Goal: Task Accomplishment & Management: Use online tool/utility

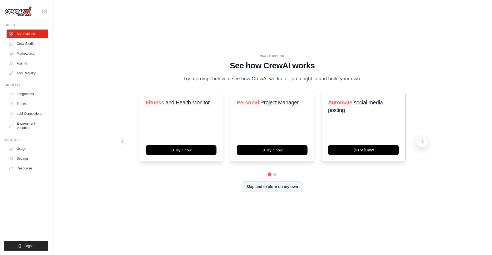
click at [419, 141] on button at bounding box center [422, 141] width 11 height 11
click at [420, 140] on button at bounding box center [422, 141] width 11 height 11
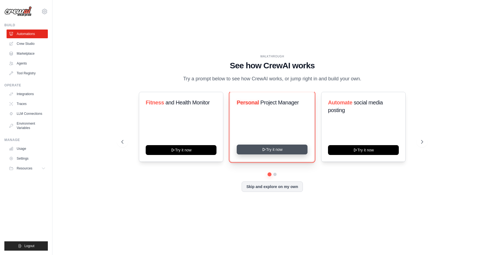
click at [274, 148] on button "Try it now" at bounding box center [272, 150] width 71 height 10
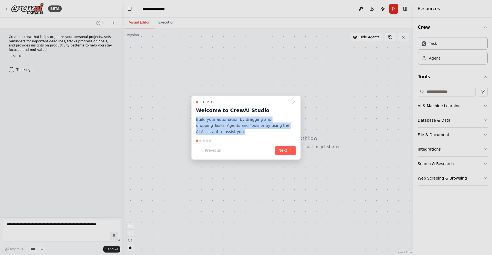
drag, startPoint x: 196, startPoint y: 120, endPoint x: 231, endPoint y: 130, distance: 36.8
click at [231, 130] on p "Build your automation by dragging and dropping Tasks, Agents and Tools or by us…" at bounding box center [243, 126] width 94 height 19
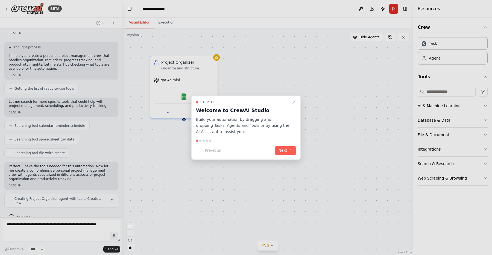
scroll to position [27, 0]
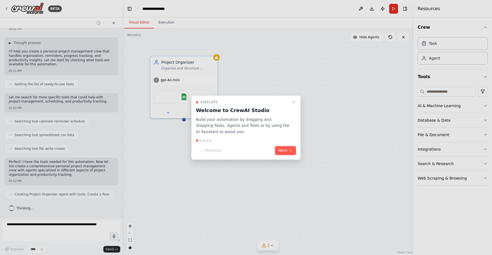
drag, startPoint x: 225, startPoint y: 132, endPoint x: 234, endPoint y: 135, distance: 8.6
click at [234, 135] on div "Step 1 of 5 Welcome to CrewAI Studio Build your automation by dragging and drop…" at bounding box center [245, 127] width 109 height 64
click at [283, 153] on button "Next" at bounding box center [285, 150] width 21 height 9
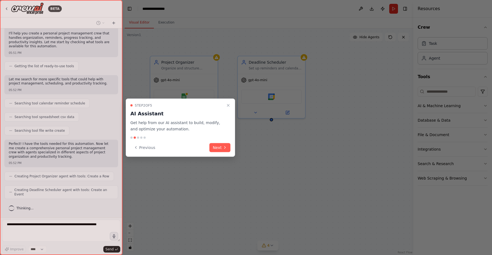
scroll to position [41, 0]
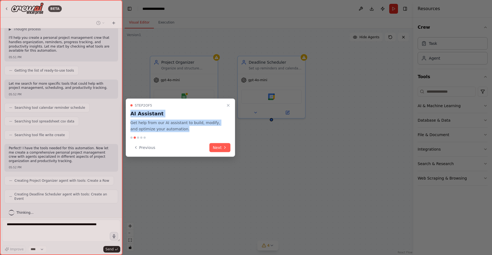
drag, startPoint x: 129, startPoint y: 113, endPoint x: 179, endPoint y: 130, distance: 52.1
click at [179, 130] on div "Step 2 of 5 AI Assistant Get help from our AI assistant to build, modify, and o…" at bounding box center [180, 128] width 109 height 58
click at [179, 130] on p "Get help from our AI assistant to build, modify, and optimize your automation." at bounding box center [177, 126] width 94 height 13
drag, startPoint x: 179, startPoint y: 130, endPoint x: 131, endPoint y: 113, distance: 50.9
click at [131, 113] on div "Step 2 of 5 AI Assistant Get help from our AI assistant to build, modify, and o…" at bounding box center [180, 117] width 100 height 29
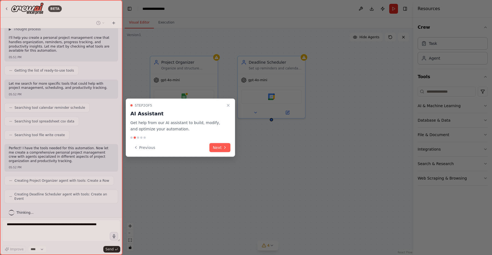
click at [164, 120] on p "Get help from our AI assistant to build, modify, and optimize your automation." at bounding box center [177, 126] width 94 height 13
click at [220, 147] on button "Next" at bounding box center [220, 147] width 21 height 9
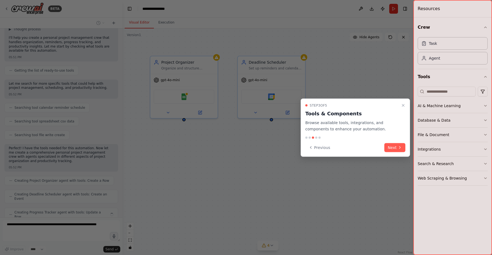
scroll to position [55, 0]
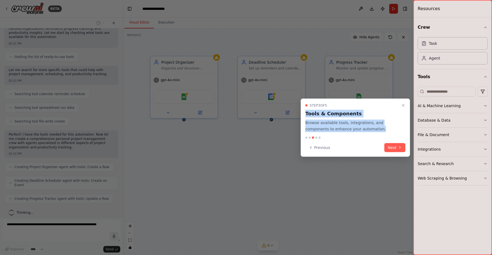
drag, startPoint x: 306, startPoint y: 115, endPoint x: 387, endPoint y: 130, distance: 82.2
click at [387, 130] on div "Step 3 of 5 Tools & Components Browse available tools, integrations, and compon…" at bounding box center [356, 117] width 100 height 29
click at [387, 130] on p "Browse available tools, integrations, and components to enhance your automation." at bounding box center [353, 126] width 94 height 13
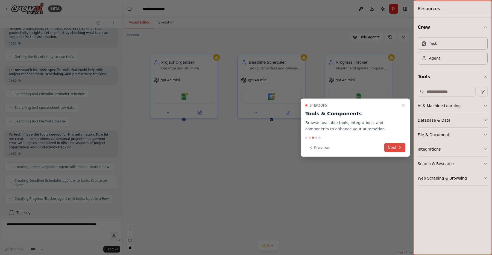
click at [396, 148] on button "Next" at bounding box center [395, 147] width 21 height 9
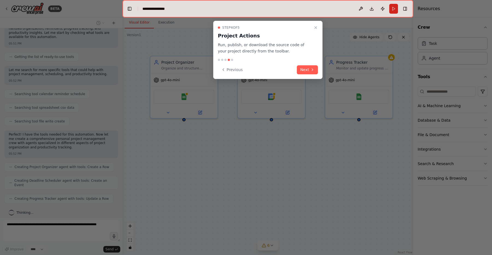
scroll to position [68, 0]
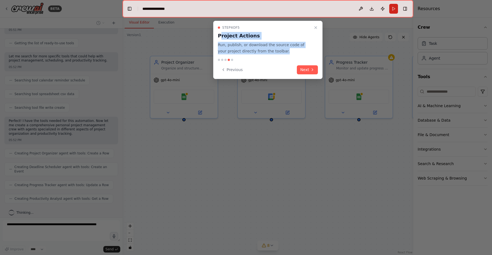
drag, startPoint x: 220, startPoint y: 34, endPoint x: 275, endPoint y: 56, distance: 59.3
click at [275, 56] on div "Step 4 of 5 Project Actions Run, publish, or download the source code of your p…" at bounding box center [267, 50] width 109 height 58
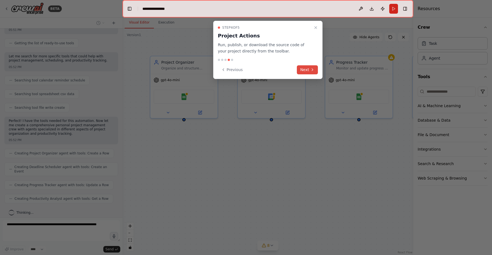
click at [304, 69] on button "Next" at bounding box center [307, 69] width 21 height 9
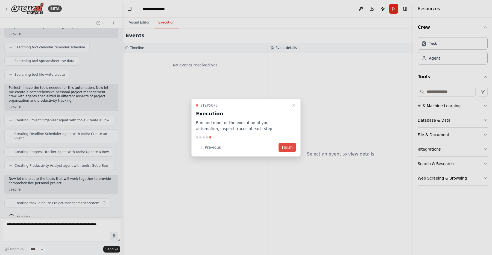
scroll to position [106, 0]
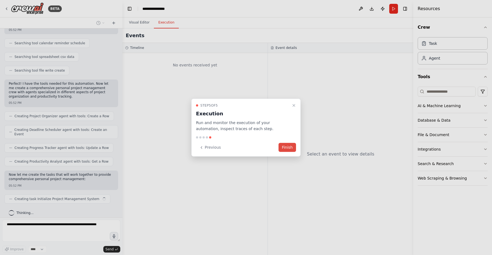
click at [286, 148] on button "Finish" at bounding box center [288, 147] width 18 height 9
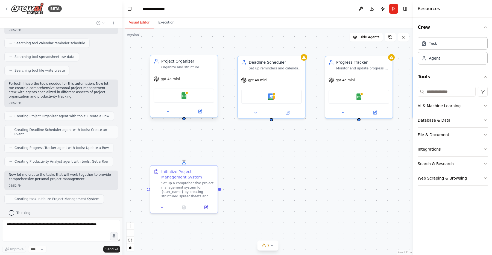
click at [180, 69] on div "Organize and structure personal projects by creating clear project outlines, se…" at bounding box center [187, 67] width 53 height 4
click at [175, 82] on div "gpt-4o-mini" at bounding box center [183, 79] width 67 height 12
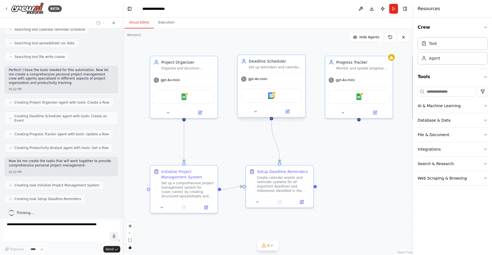
click at [275, 65] on div "Set up reminders and calendar events for important deadlines and milestones rel…" at bounding box center [275, 67] width 53 height 4
click at [342, 76] on div "gpt-4o-mini" at bounding box center [359, 79] width 67 height 12
click at [345, 76] on div "gpt-4o-mini" at bounding box center [359, 79] width 67 height 12
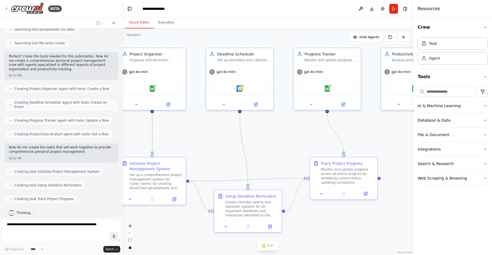
scroll to position [147, 0]
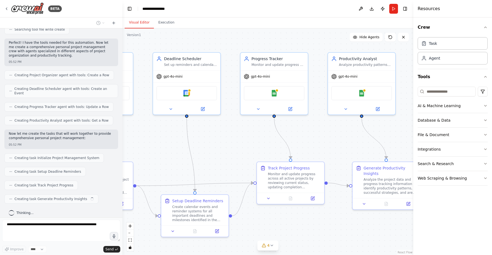
drag, startPoint x: 312, startPoint y: 149, endPoint x: 225, endPoint y: 147, distance: 87.3
click at [225, 147] on div ".deletable-edge-delete-btn { width: 20px; height: 20px; border: 0px solid #ffff…" at bounding box center [268, 141] width 291 height 227
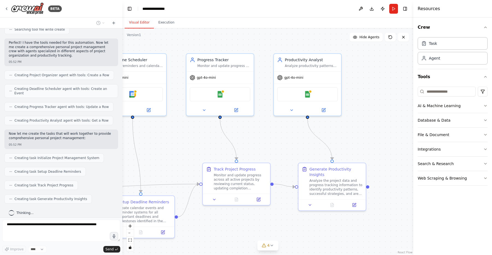
drag, startPoint x: 225, startPoint y: 147, endPoint x: 173, endPoint y: 147, distance: 51.7
click at [173, 147] on div ".deletable-edge-delete-btn { width: 20px; height: 20px; border: 0px solid #ffff…" at bounding box center [268, 141] width 291 height 227
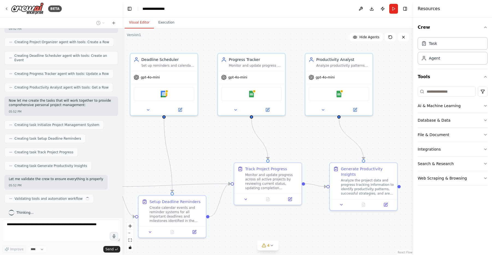
drag, startPoint x: 173, startPoint y: 147, endPoint x: 209, endPoint y: 147, distance: 35.6
click at [207, 147] on div ".deletable-edge-delete-btn { width: 20px; height: 20px; border: 0px solid #ffff…" at bounding box center [268, 141] width 291 height 227
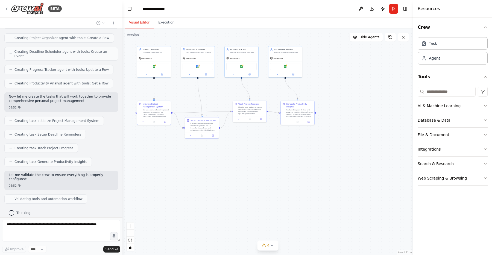
drag, startPoint x: 209, startPoint y: 147, endPoint x: 219, endPoint y: 93, distance: 54.6
click at [219, 93] on div ".deletable-edge-delete-btn { width: 20px; height: 20px; border: 0px solid #ffff…" at bounding box center [268, 141] width 291 height 227
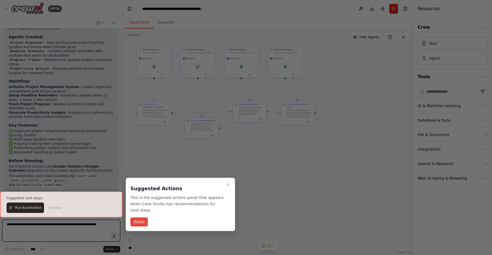
scroll to position [436, 0]
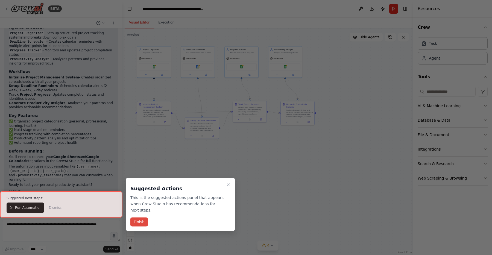
click at [139, 221] on button "Finish" at bounding box center [139, 222] width 18 height 9
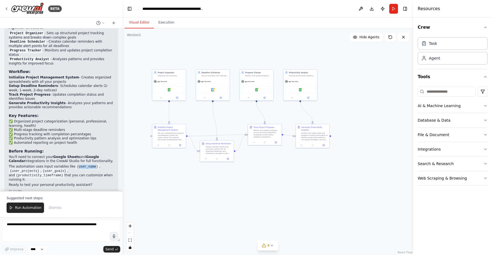
drag, startPoint x: 158, startPoint y: 145, endPoint x: 173, endPoint y: 168, distance: 27.5
click at [173, 168] on div ".deletable-edge-delete-btn { width: 20px; height: 20px; border: 0px solid #ffff…" at bounding box center [268, 141] width 291 height 227
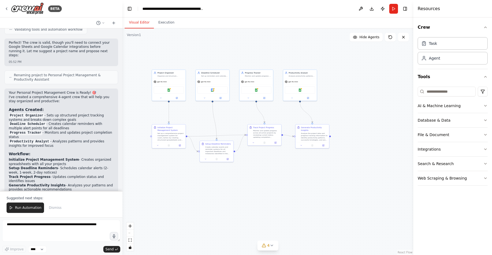
scroll to position [351, 0]
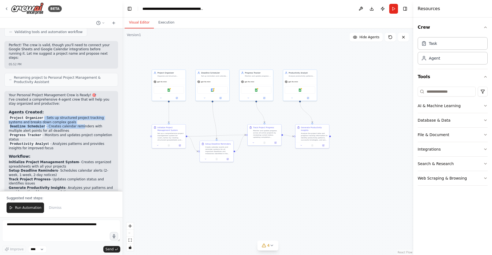
drag, startPoint x: 43, startPoint y: 109, endPoint x: 83, endPoint y: 117, distance: 40.4
click at [83, 117] on ul "Project Organizer - Sets up structured project tracking systems and breaks down…" at bounding box center [61, 133] width 105 height 34
click at [83, 124] on li "Deadline Scheduler - Creates calendar reminders with multiple alert points for …" at bounding box center [61, 128] width 105 height 9
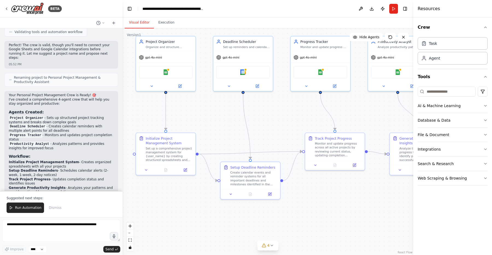
drag, startPoint x: 132, startPoint y: 118, endPoint x: 98, endPoint y: 123, distance: 33.7
click at [98, 123] on div "BETA Create a crew that helps organize your personal projects, sets reminders f…" at bounding box center [246, 127] width 492 height 255
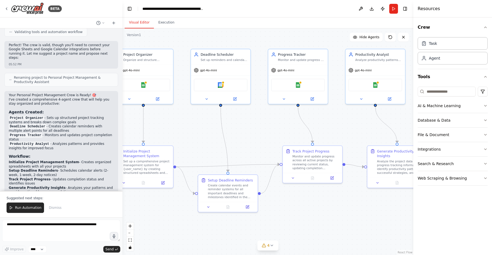
drag, startPoint x: 200, startPoint y: 114, endPoint x: 180, endPoint y: 126, distance: 22.7
click at [180, 126] on div ".deletable-edge-delete-btn { width: 20px; height: 20px; border: 0px solid #ffff…" at bounding box center [268, 141] width 291 height 227
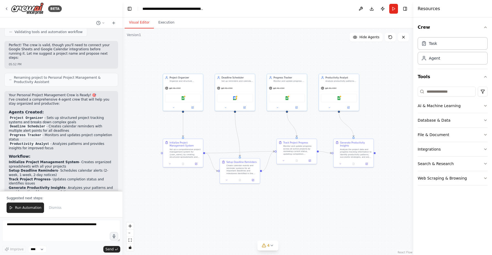
drag, startPoint x: 180, startPoint y: 127, endPoint x: 207, endPoint y: 127, distance: 26.8
click at [207, 127] on div ".deletable-edge-delete-btn { width: 20px; height: 20px; border: 0px solid #ffff…" at bounding box center [268, 141] width 291 height 227
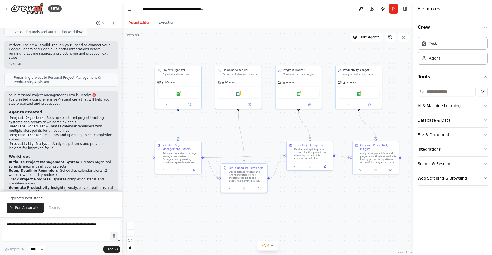
drag, startPoint x: 207, startPoint y: 127, endPoint x: 191, endPoint y: 127, distance: 15.0
click at [191, 127] on div ".deletable-edge-delete-btn { width: 20px; height: 20px; border: 0px solid #ffff…" at bounding box center [268, 141] width 291 height 227
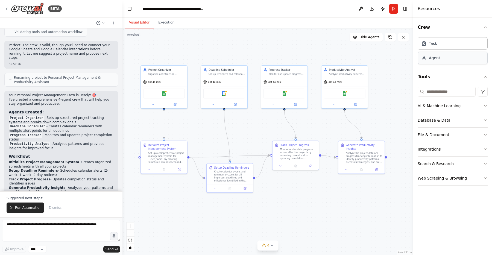
click at [430, 58] on div "Agent" at bounding box center [434, 57] width 11 height 5
click at [434, 62] on div "Agent" at bounding box center [453, 58] width 70 height 13
click at [477, 123] on button "Database & Data" at bounding box center [453, 120] width 70 height 14
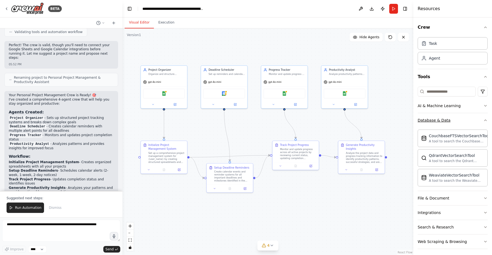
click at [470, 126] on button "Database & Data" at bounding box center [453, 120] width 70 height 14
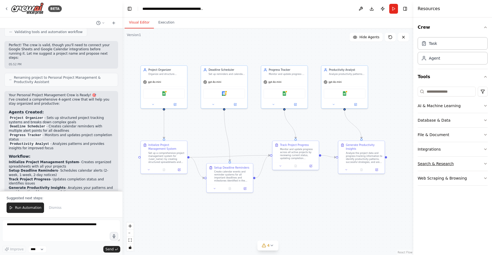
click at [447, 159] on button "Search & Research" at bounding box center [453, 164] width 70 height 14
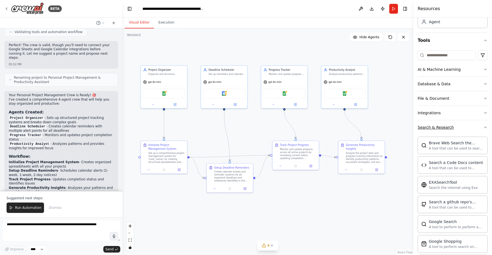
scroll to position [36, 0]
click at [451, 127] on div "Search & Research" at bounding box center [436, 127] width 36 height 5
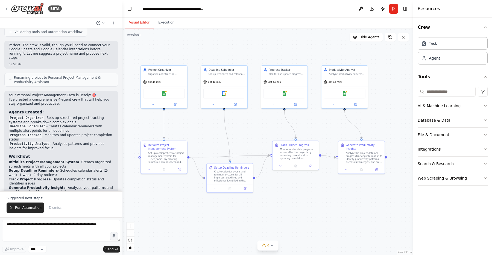
click at [435, 181] on div "Web Scraping & Browsing" at bounding box center [442, 178] width 49 height 5
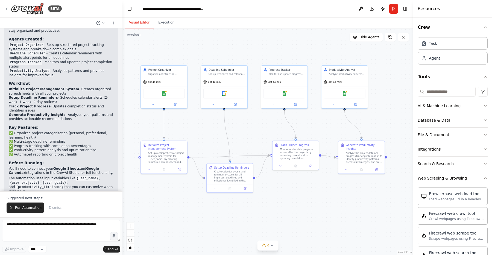
scroll to position [436, 0]
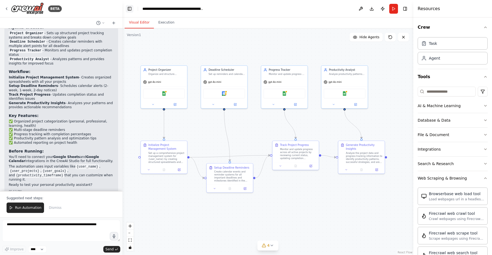
click at [129, 9] on button "Toggle Left Sidebar" at bounding box center [130, 9] width 8 height 8
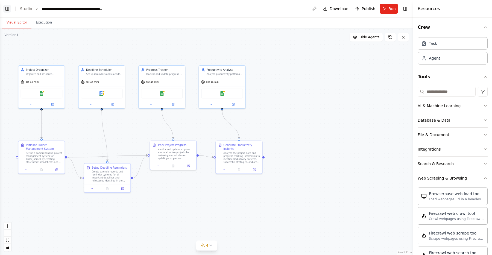
click at [6, 8] on button "Toggle Left Sidebar" at bounding box center [7, 9] width 8 height 8
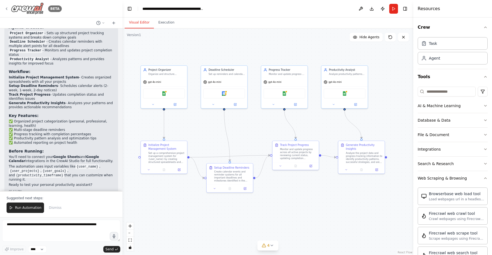
click at [25, 7] on img at bounding box center [27, 8] width 33 height 12
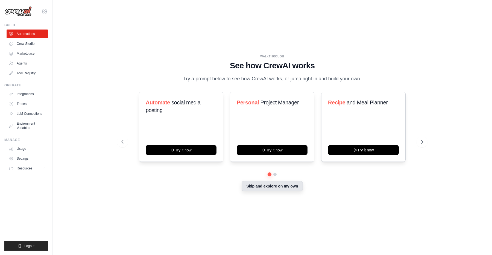
click at [260, 186] on button "Skip and explore on my own" at bounding box center [272, 186] width 61 height 10
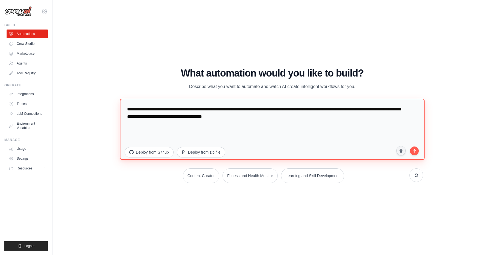
click at [220, 120] on textarea "**********" at bounding box center [272, 128] width 305 height 61
drag, startPoint x: 278, startPoint y: 120, endPoint x: 124, endPoint y: 106, distance: 154.9
click at [124, 106] on textarea "**********" at bounding box center [272, 128] width 305 height 61
